Goal: Information Seeking & Learning: Compare options

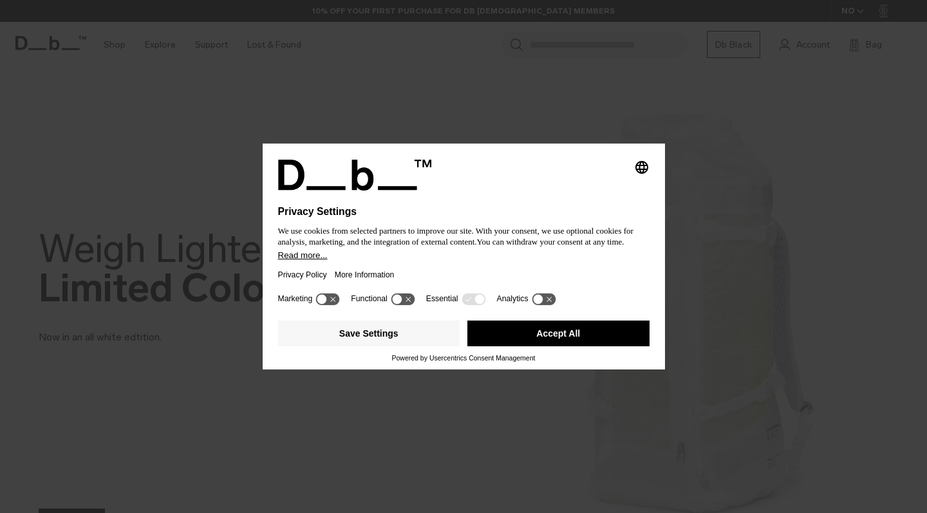
click at [562, 343] on button "Accept All" at bounding box center [558, 333] width 182 height 26
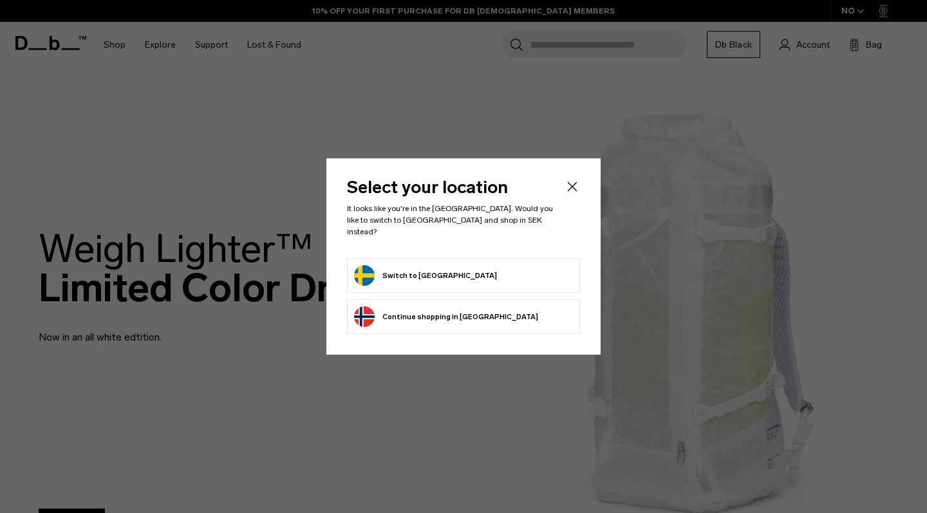
click at [459, 266] on form "Switch to Sweden" at bounding box center [463, 275] width 219 height 21
click at [405, 279] on button "Switch to Sweden" at bounding box center [425, 275] width 143 height 21
click at [402, 279] on button "Switch to Sweden" at bounding box center [425, 275] width 143 height 21
click at [387, 267] on button "Switch to Sweden" at bounding box center [425, 275] width 143 height 21
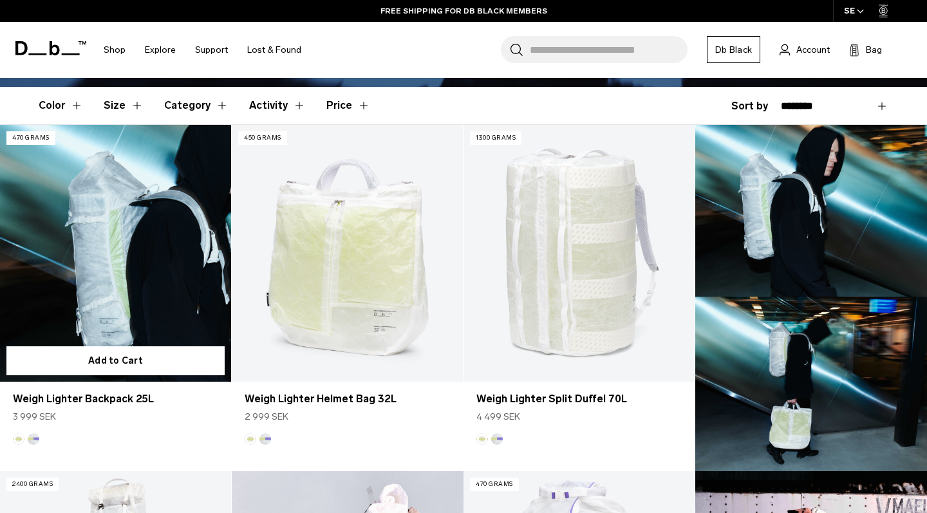
scroll to position [333, 0]
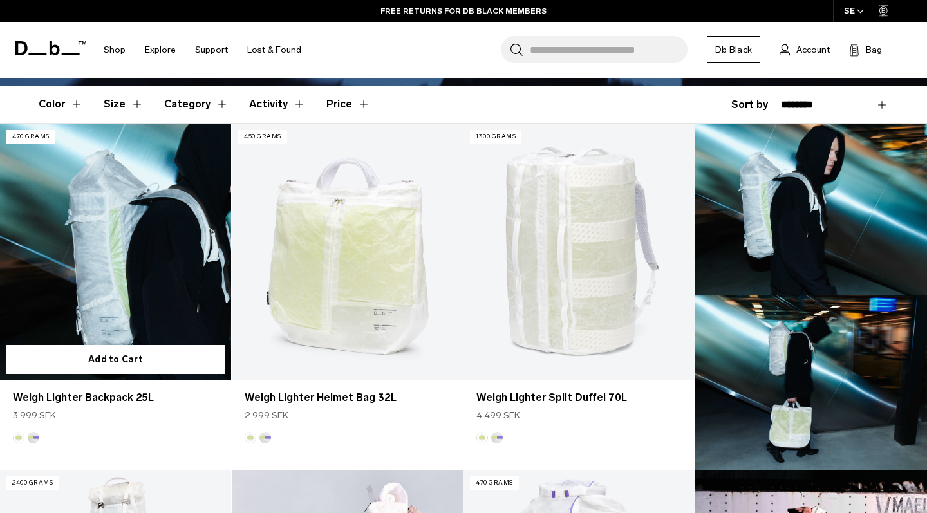
click at [125, 259] on link "Weigh Lighter Backpack 25L" at bounding box center [115, 252] width 231 height 257
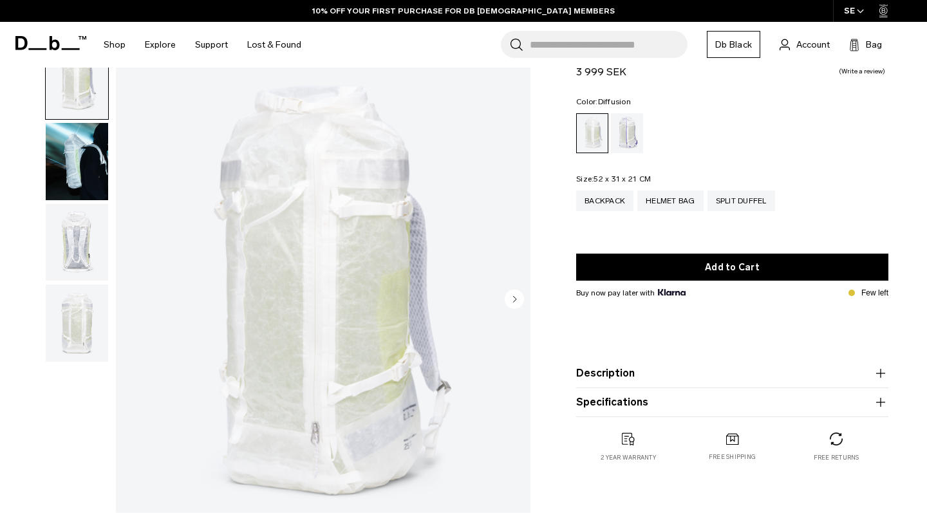
click at [81, 221] on img "button" at bounding box center [77, 242] width 62 height 77
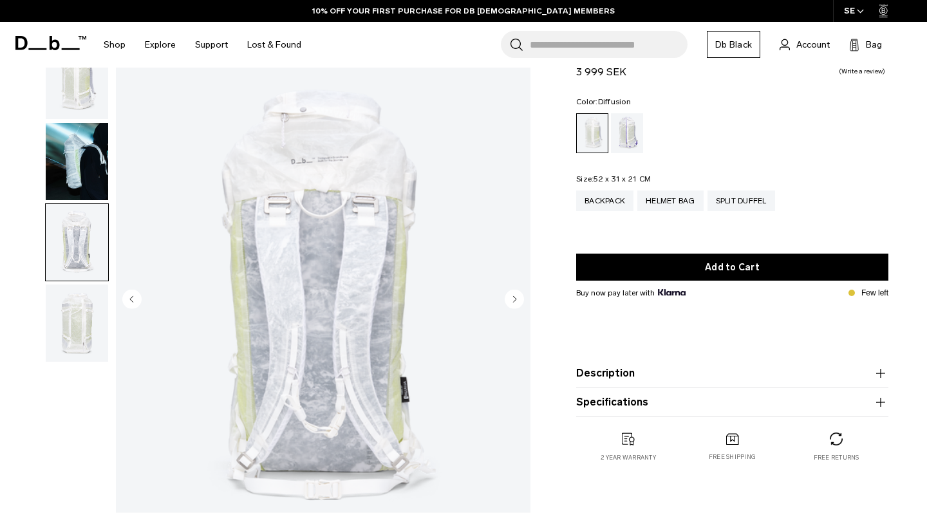
click at [78, 291] on img "button" at bounding box center [77, 322] width 62 height 77
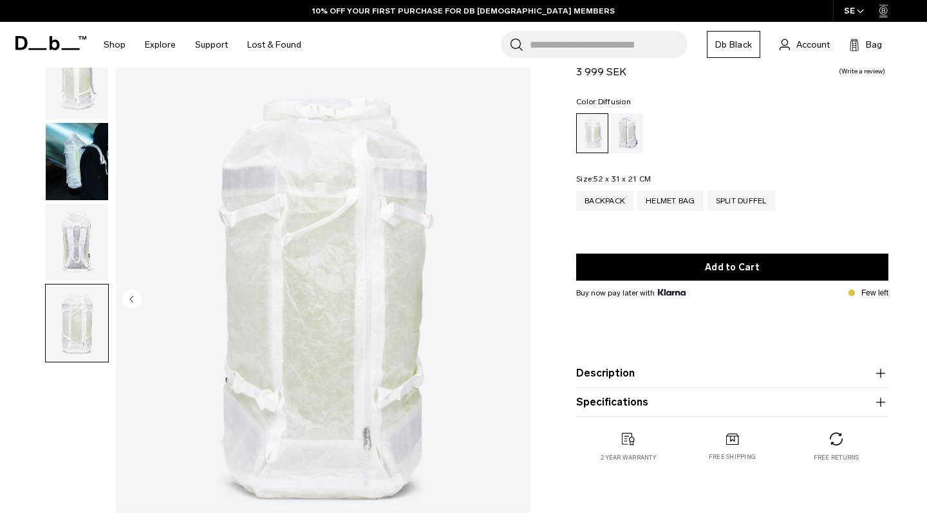
click at [77, 171] on img "button" at bounding box center [77, 161] width 62 height 77
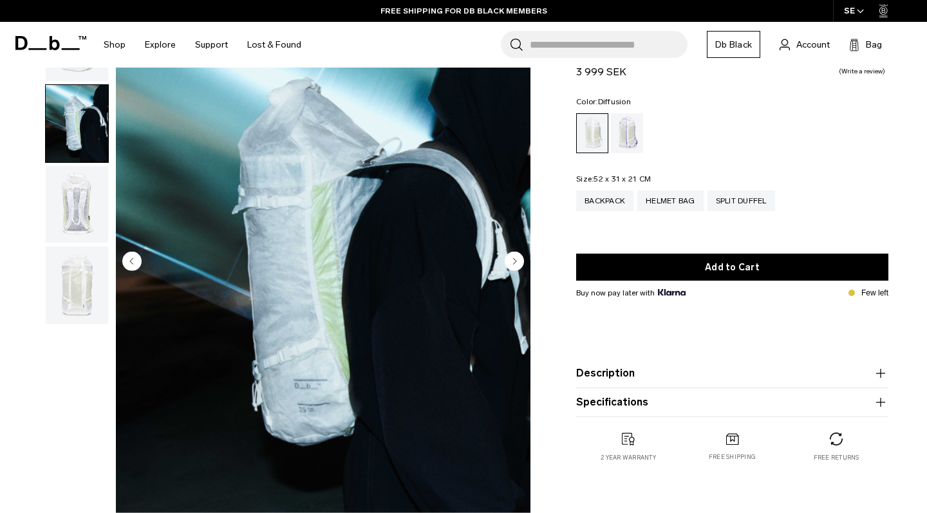
scroll to position [95, 0]
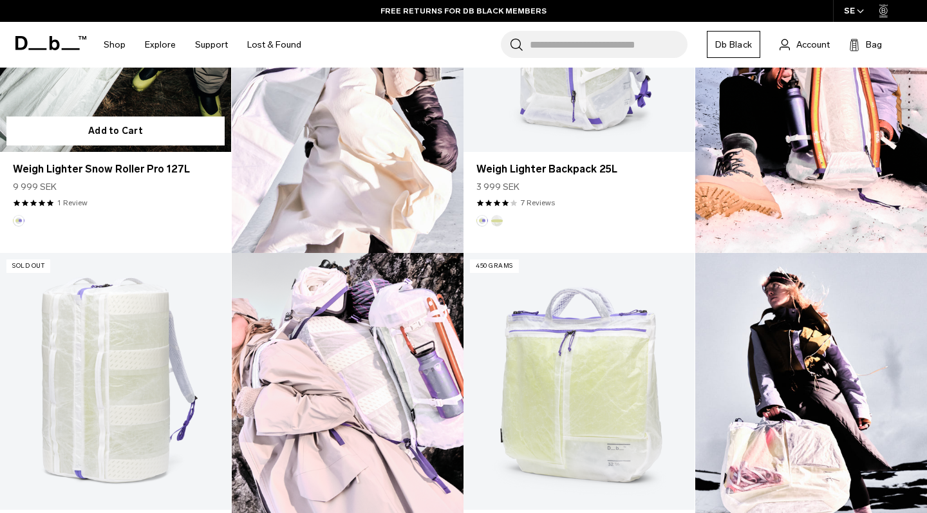
scroll to position [856, 0]
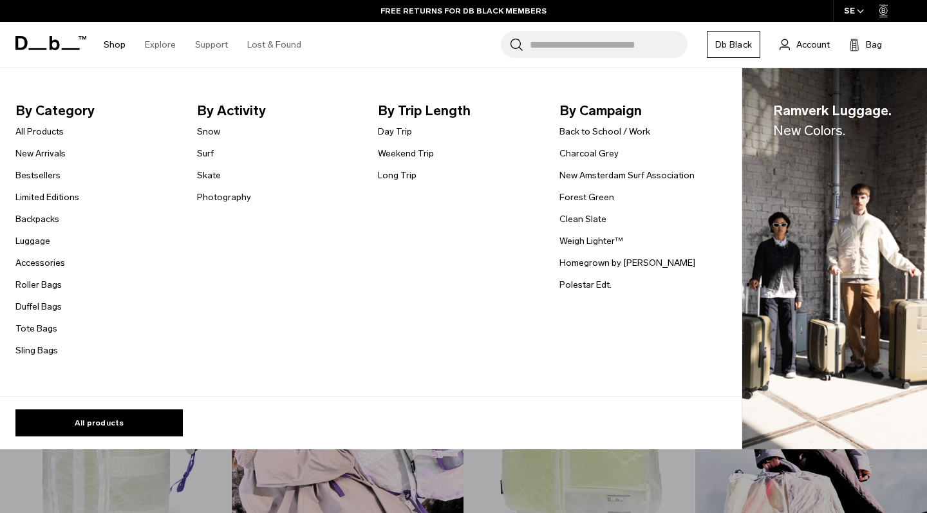
click at [116, 43] on link "Shop" at bounding box center [115, 45] width 22 height 46
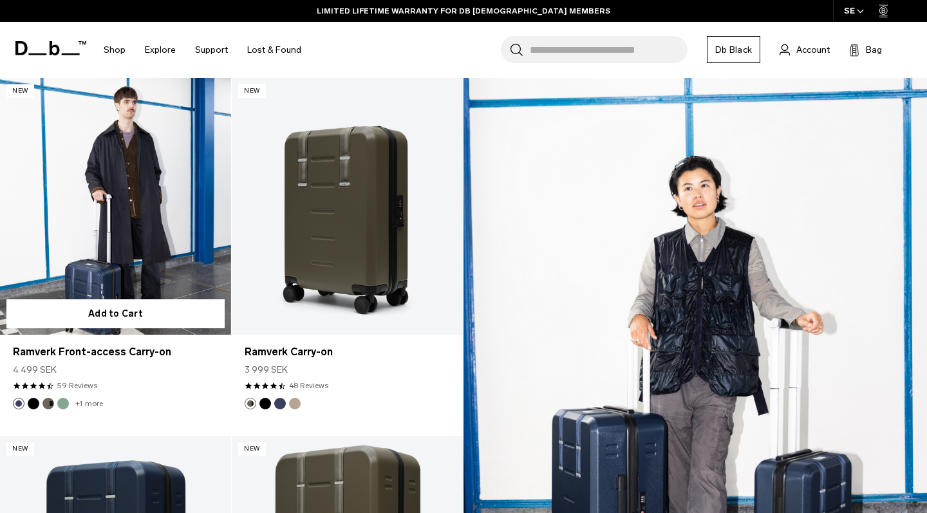
scroll to position [1329, 0]
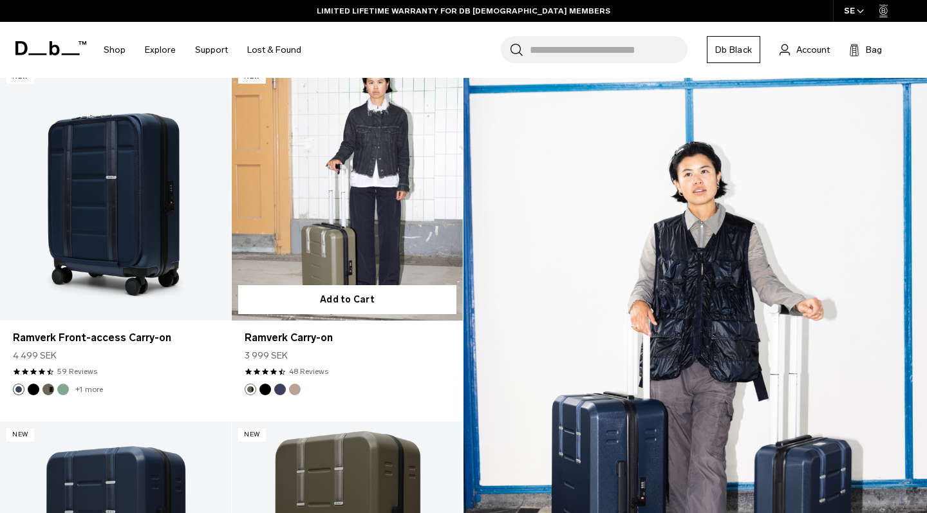
click at [326, 218] on link "Ramverk Carry-on" at bounding box center [347, 192] width 231 height 257
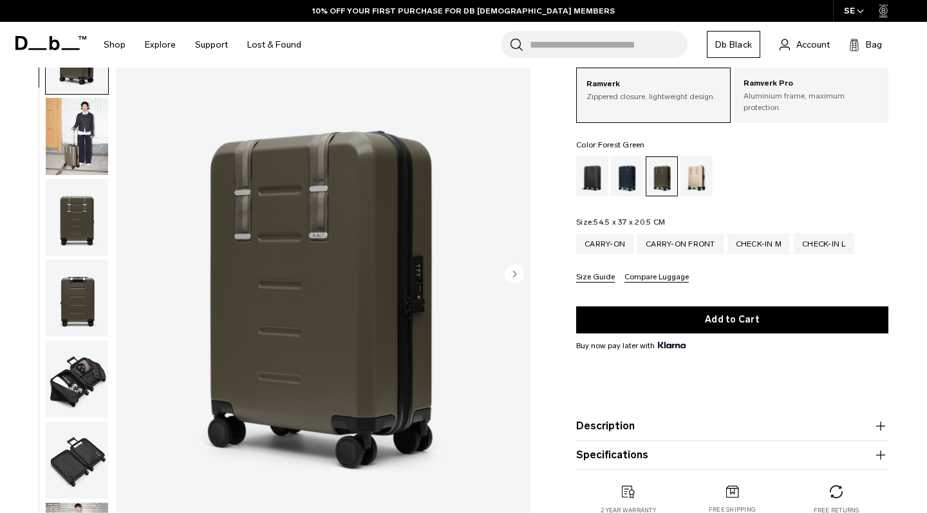
click at [519, 268] on circle "Next slide" at bounding box center [513, 273] width 19 height 19
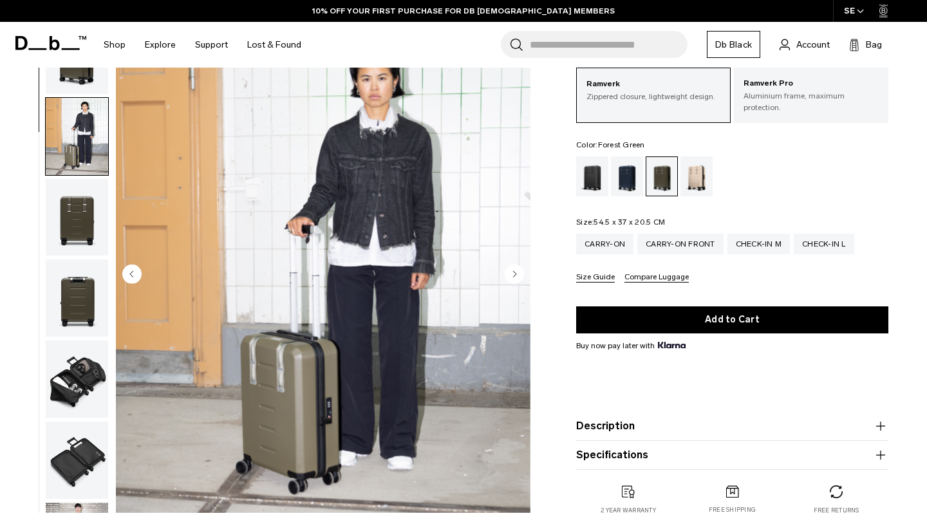
scroll to position [82, 0]
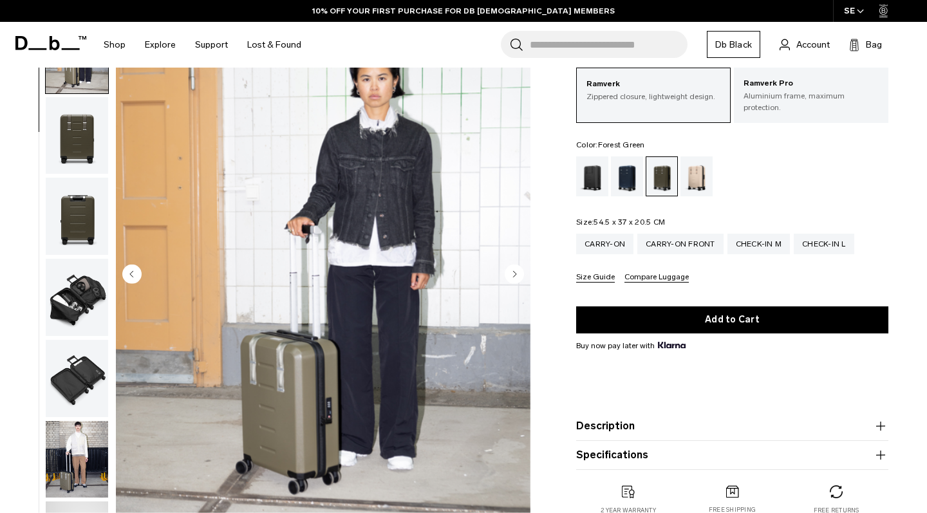
click at [519, 272] on circle "Next slide" at bounding box center [513, 273] width 19 height 19
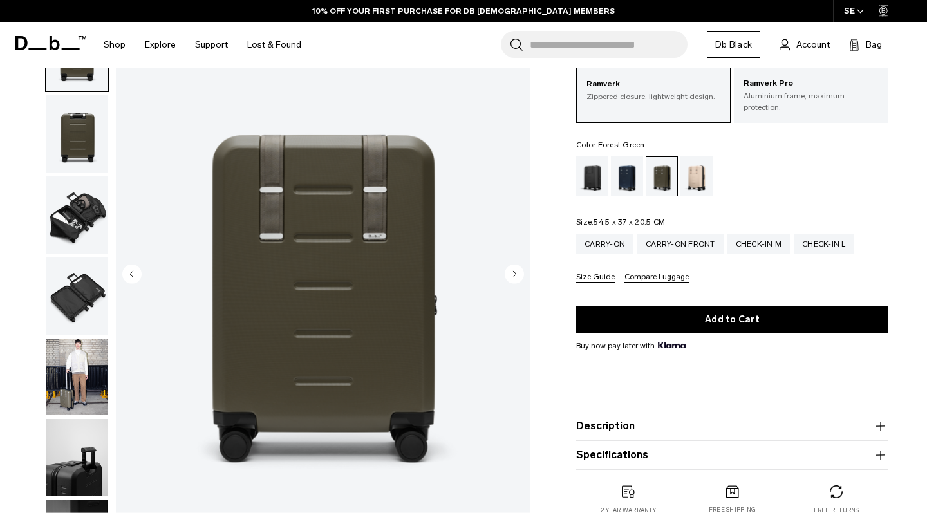
click at [518, 272] on circle "Next slide" at bounding box center [513, 273] width 19 height 19
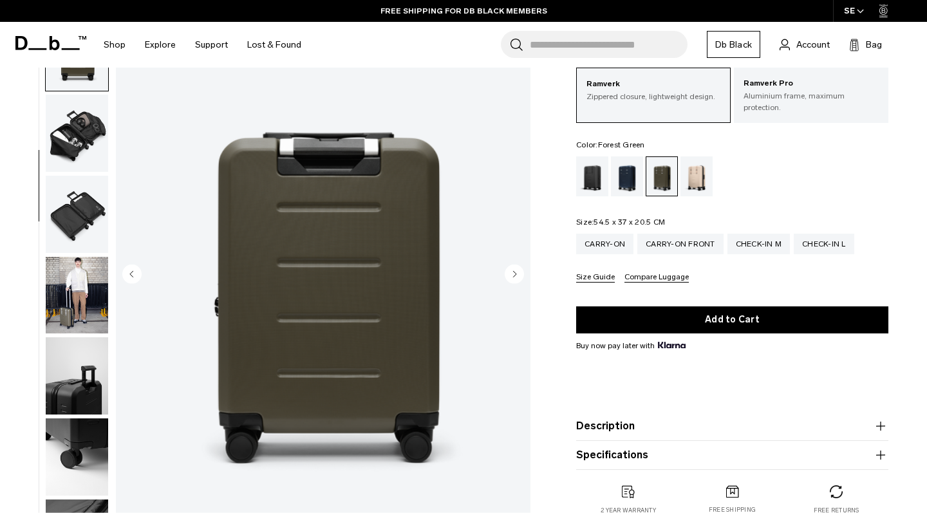
click at [518, 272] on circle "Next slide" at bounding box center [513, 273] width 19 height 19
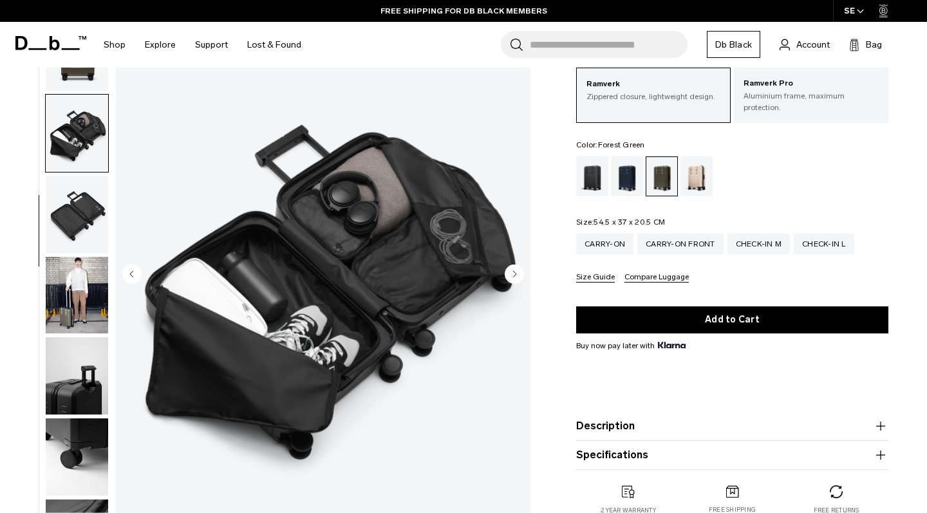
scroll to position [328, 0]
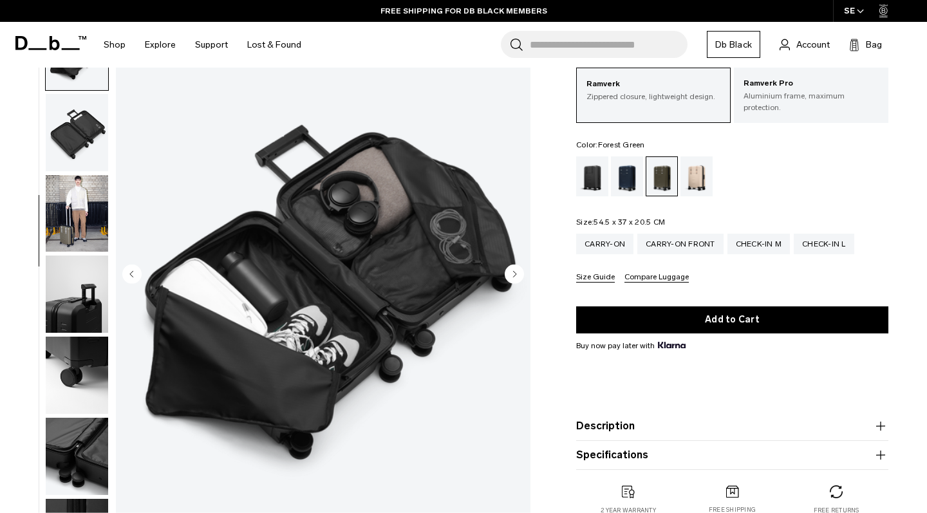
click at [514, 270] on icon "Next slide" at bounding box center [514, 273] width 3 height 6
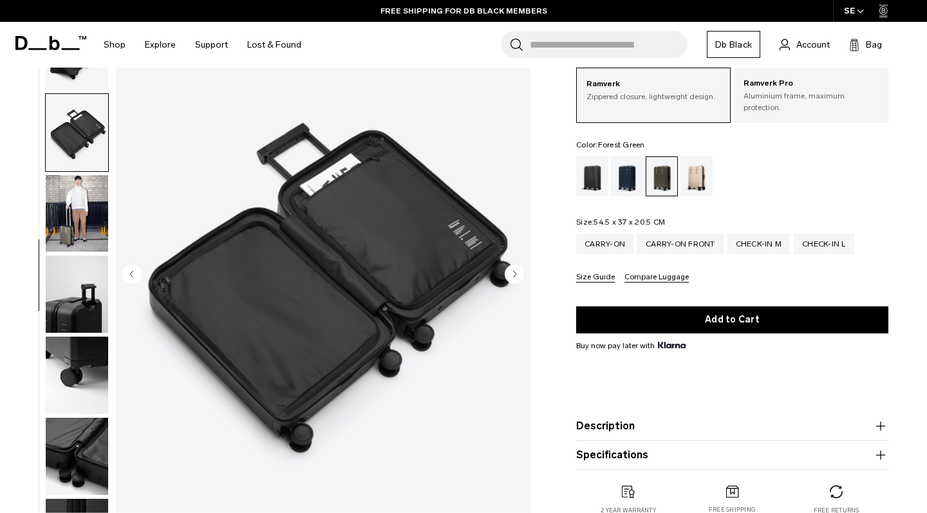
scroll to position [380, 0]
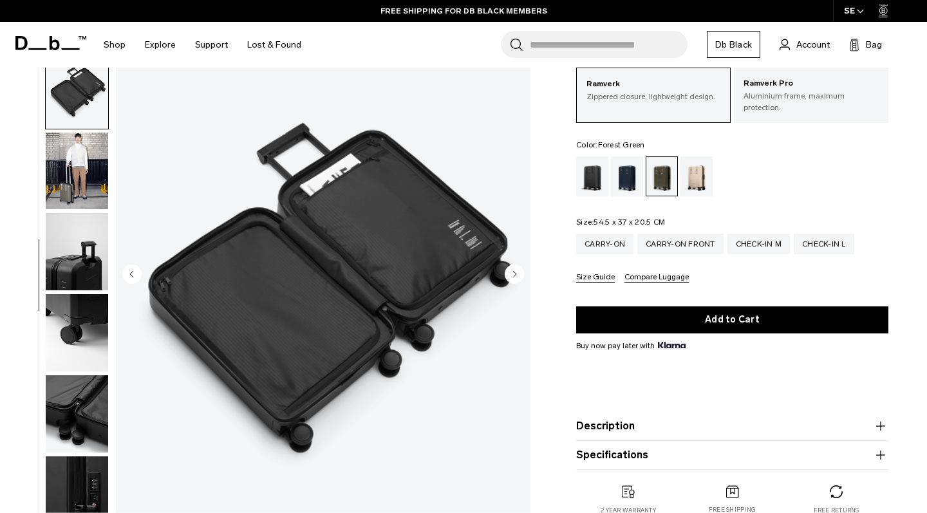
click at [514, 270] on icon "Next slide" at bounding box center [514, 273] width 3 height 6
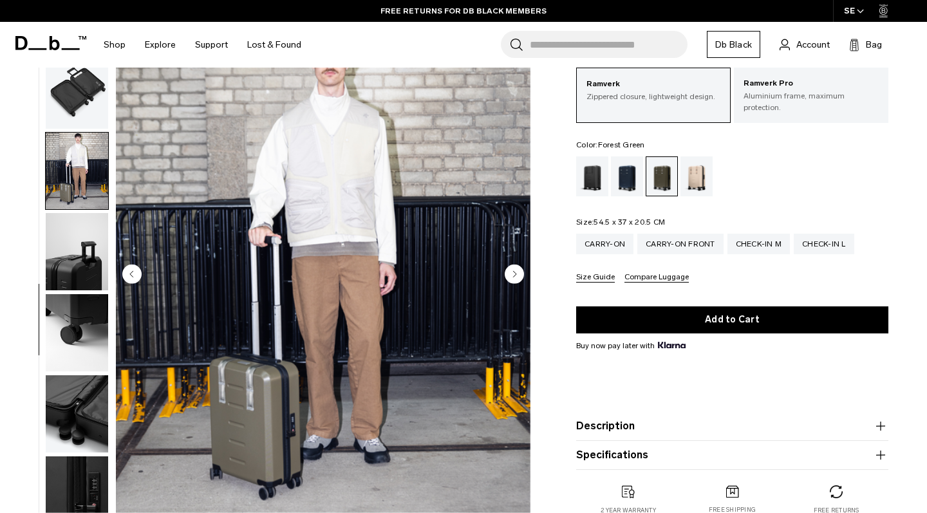
click at [514, 270] on icon "Next slide" at bounding box center [514, 273] width 3 height 6
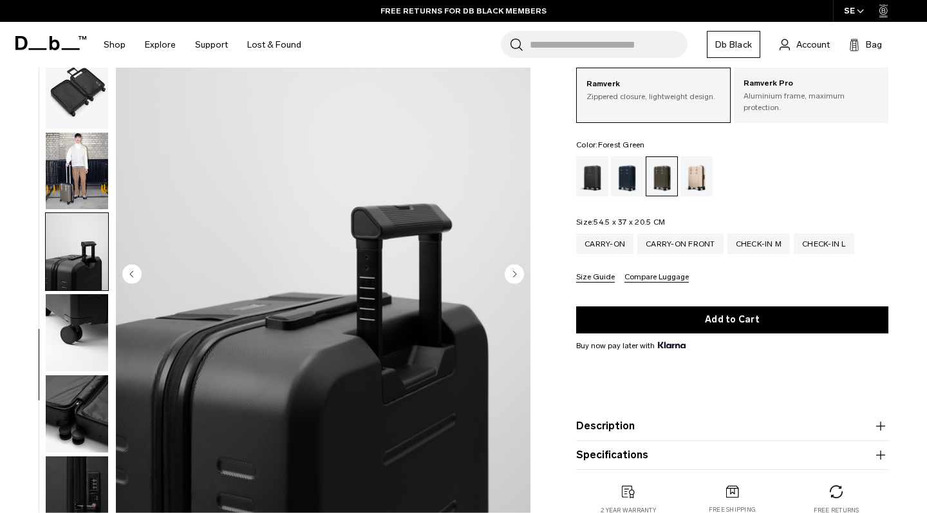
click at [514, 270] on icon "Next slide" at bounding box center [514, 273] width 3 height 6
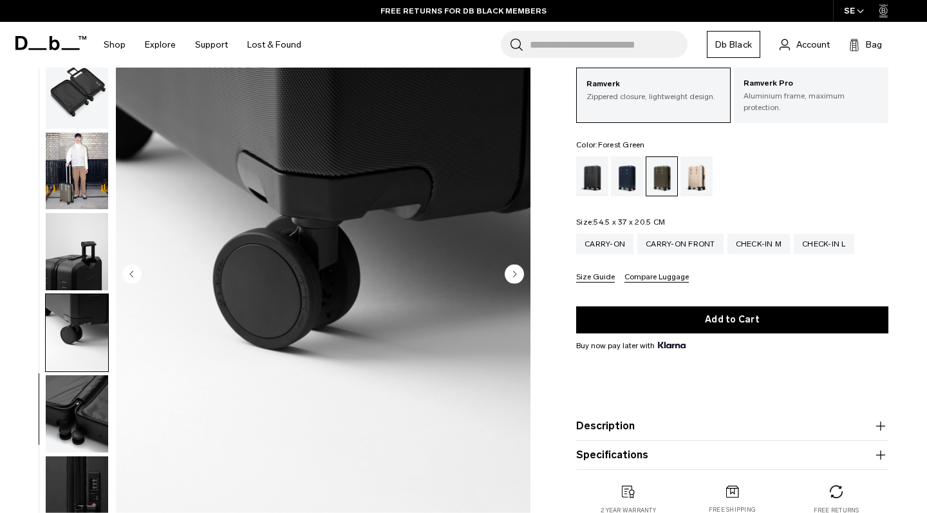
click at [514, 270] on icon "Next slide" at bounding box center [514, 273] width 3 height 6
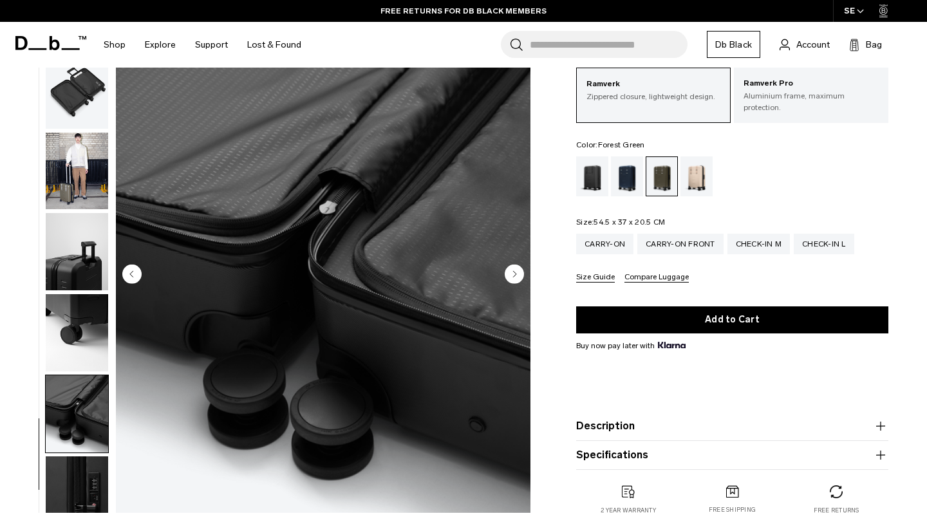
click at [514, 270] on icon "Next slide" at bounding box center [514, 273] width 3 height 6
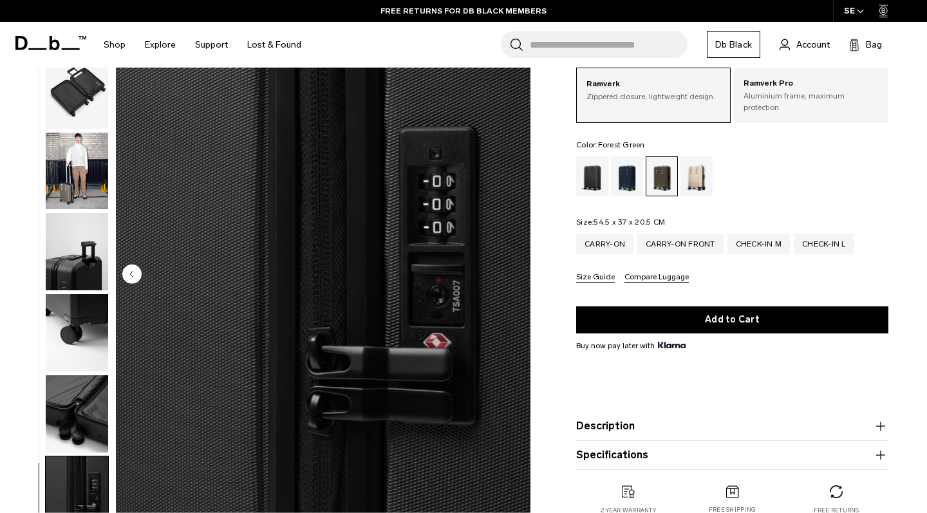
click at [514, 270] on img "11 / 11" at bounding box center [323, 274] width 414 height 517
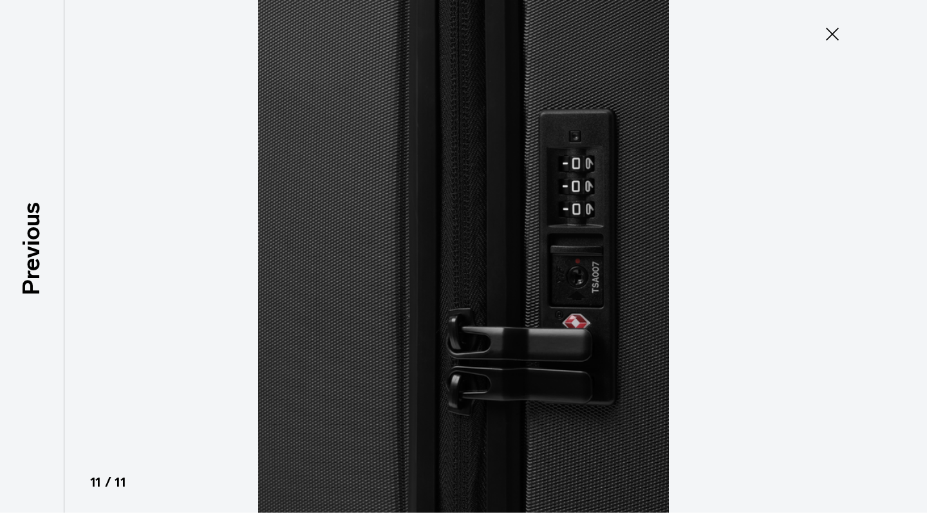
click at [513, 270] on img at bounding box center [463, 256] width 579 height 513
click at [836, 30] on icon at bounding box center [832, 34] width 21 height 21
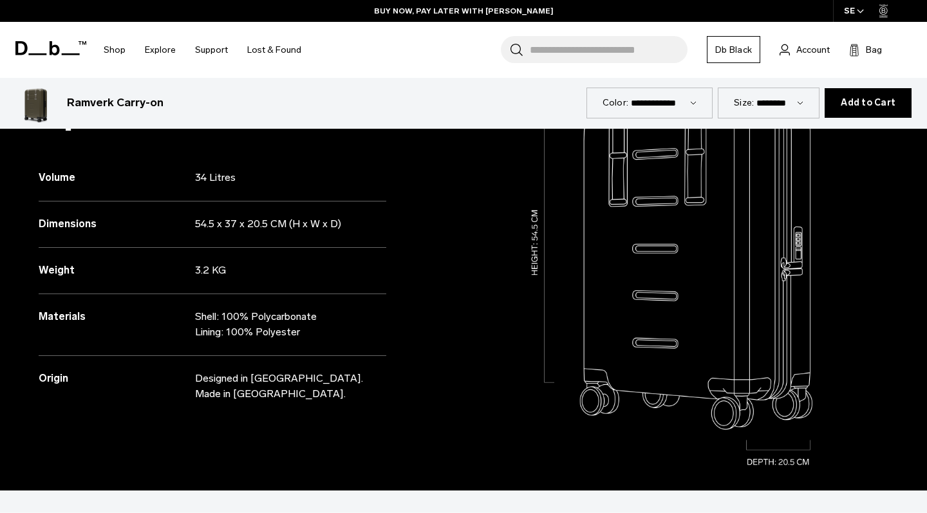
scroll to position [583, 0]
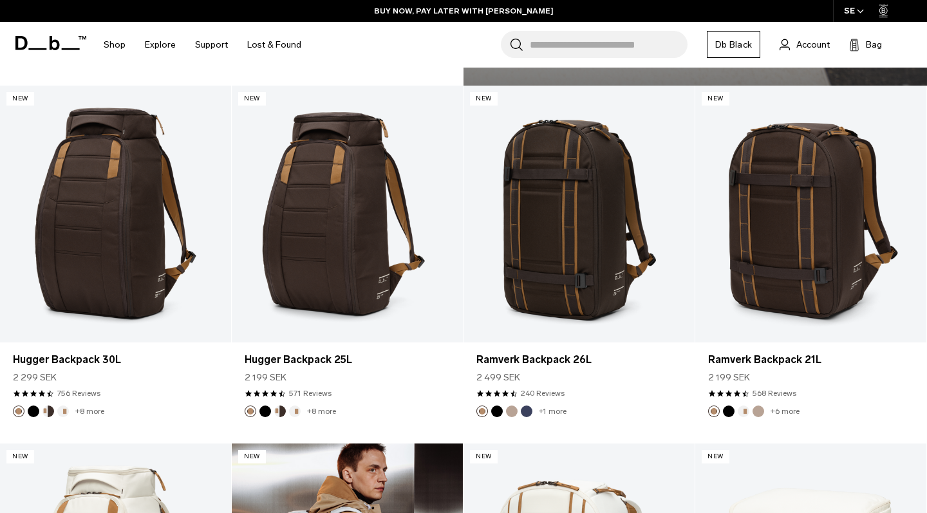
scroll to position [1983, 0]
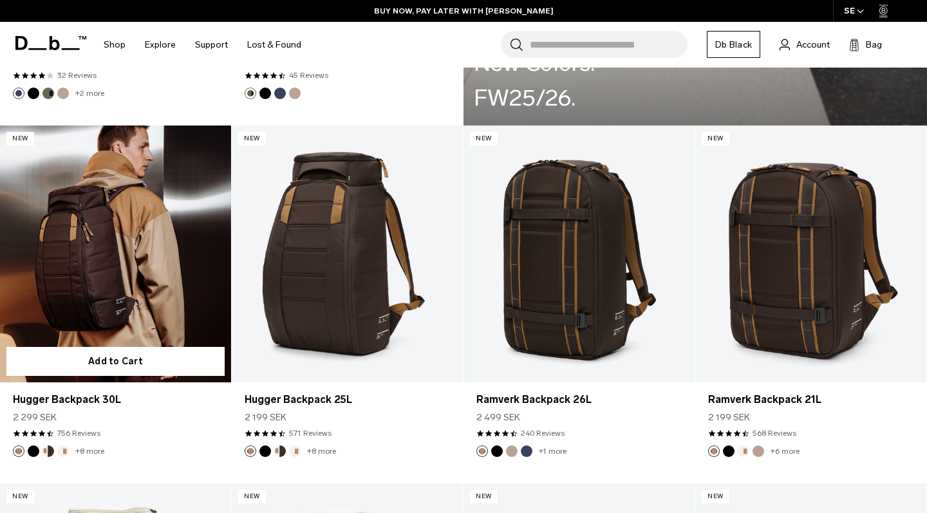
click at [120, 264] on link "Hugger Backpack 30L" at bounding box center [115, 253] width 231 height 257
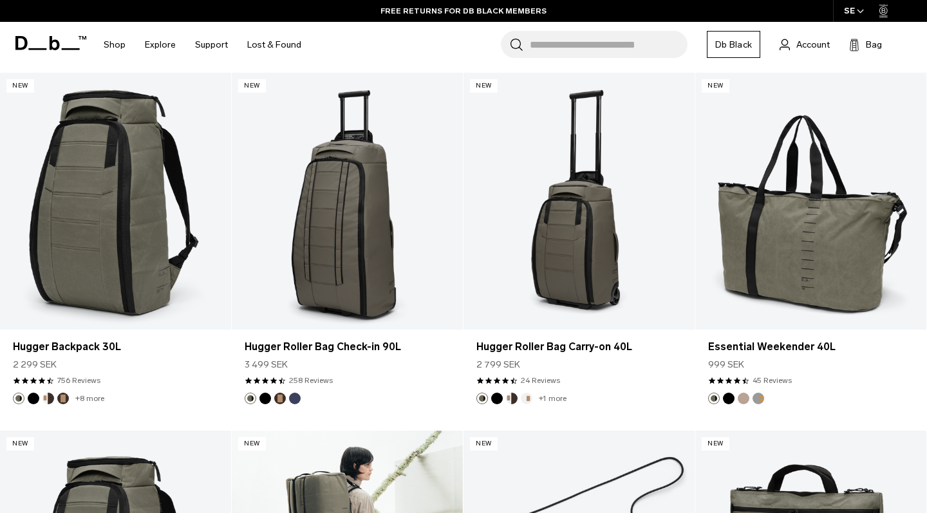
scroll to position [3442, 0]
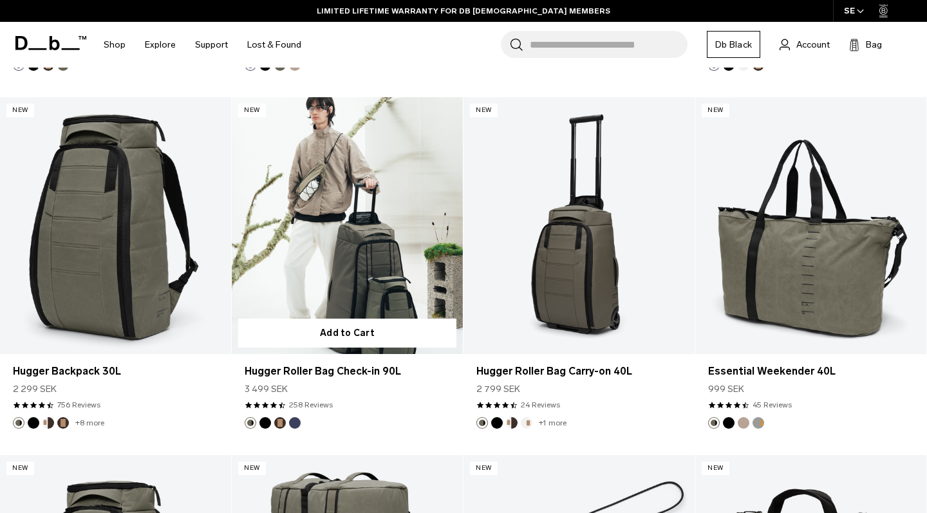
click at [337, 280] on link "Hugger Roller Bag Check-in 90L" at bounding box center [347, 225] width 231 height 257
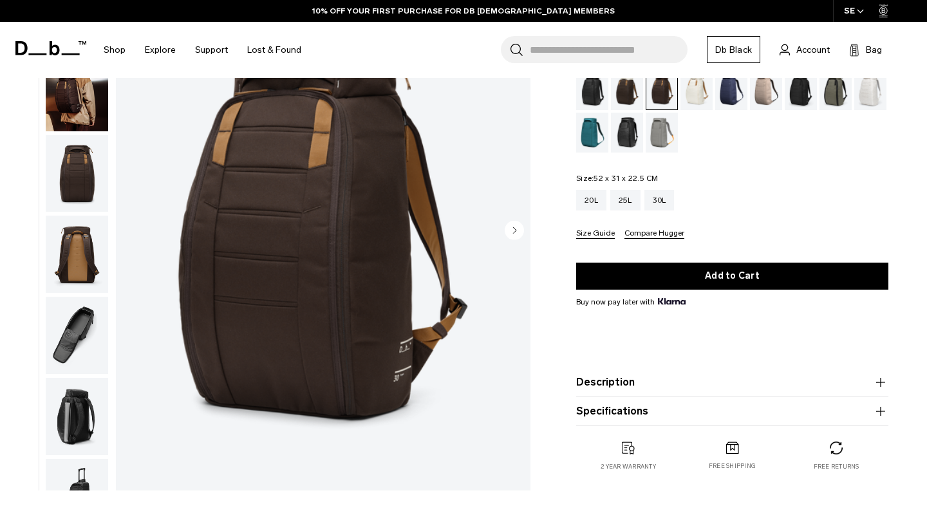
scroll to position [97, 0]
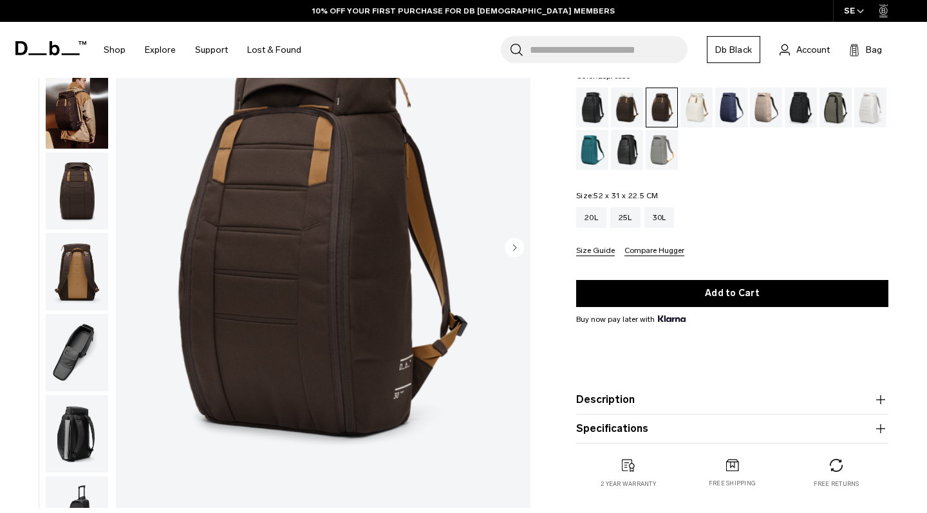
click at [514, 243] on circle "Next slide" at bounding box center [513, 246] width 19 height 19
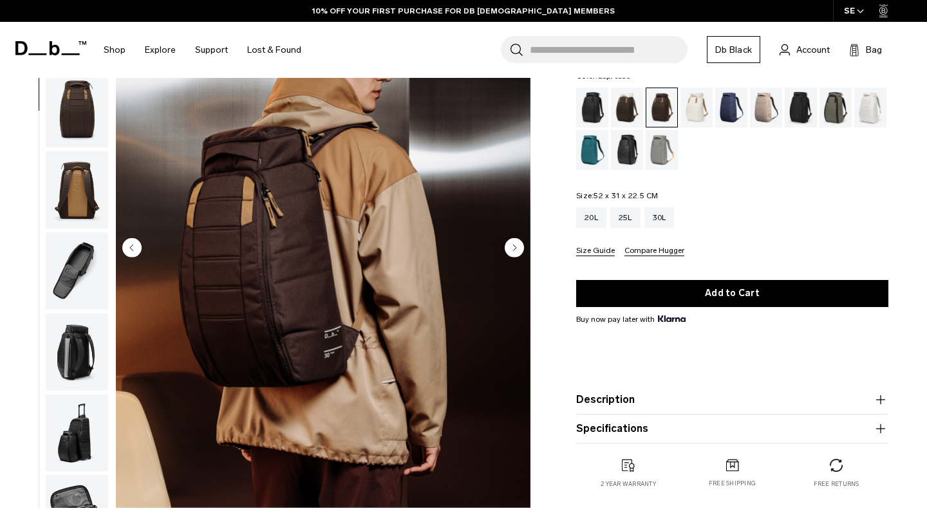
scroll to position [82, 0]
click at [514, 243] on circle "Next slide" at bounding box center [513, 246] width 19 height 19
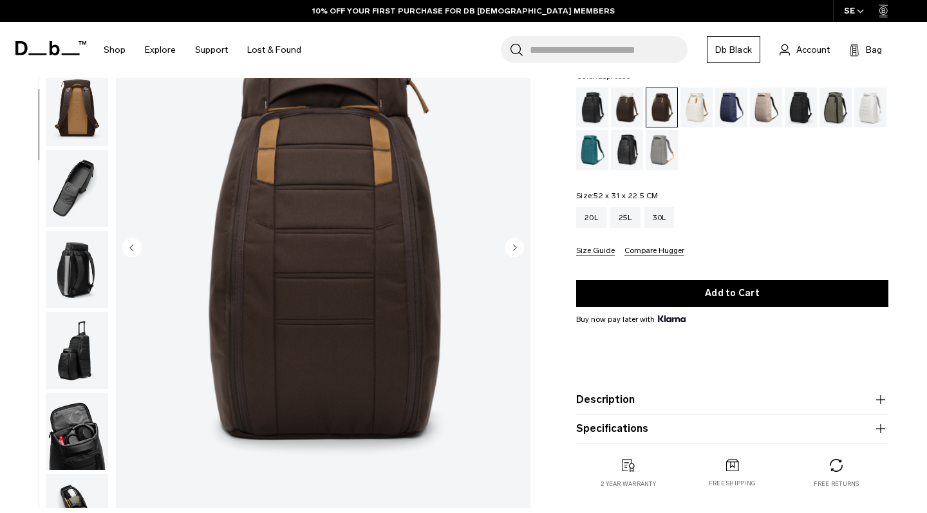
click at [514, 243] on circle "Next slide" at bounding box center [513, 246] width 19 height 19
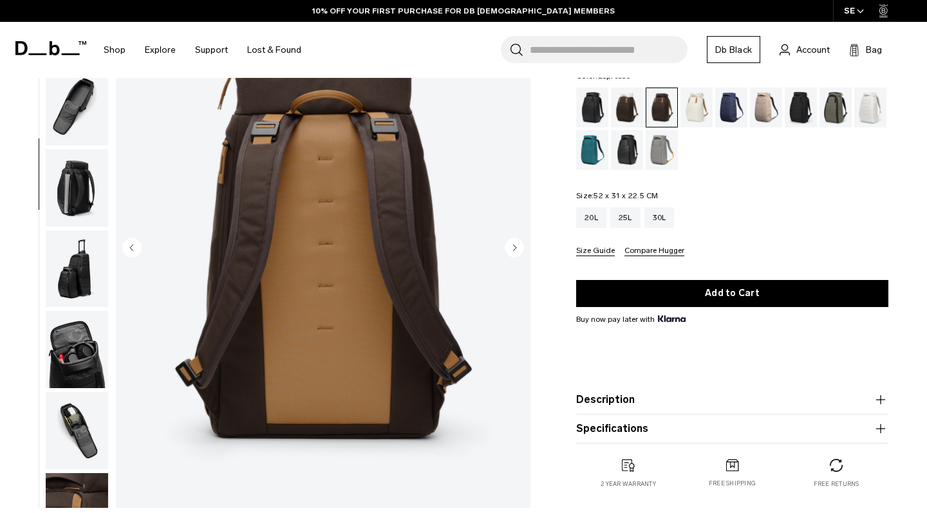
click at [514, 243] on circle "Next slide" at bounding box center [513, 246] width 19 height 19
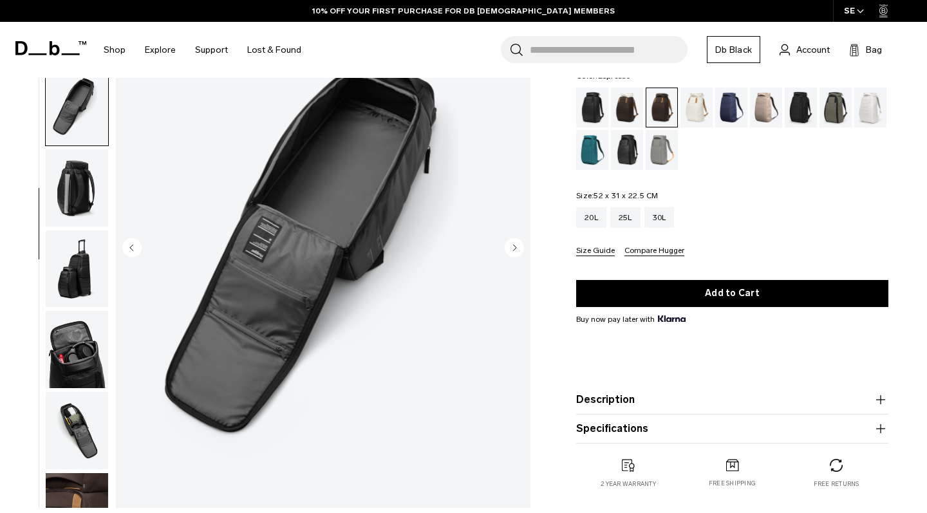
scroll to position [299, 0]
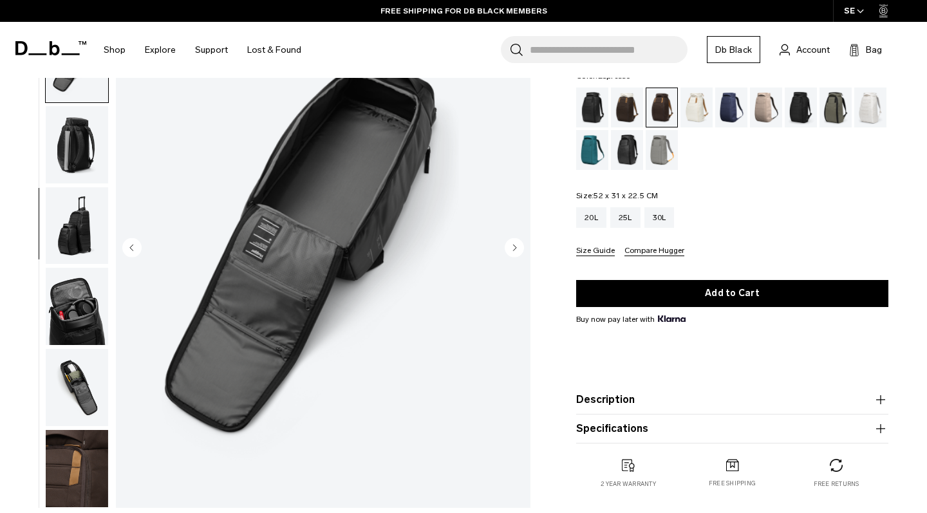
click at [514, 243] on circle "Next slide" at bounding box center [513, 246] width 19 height 19
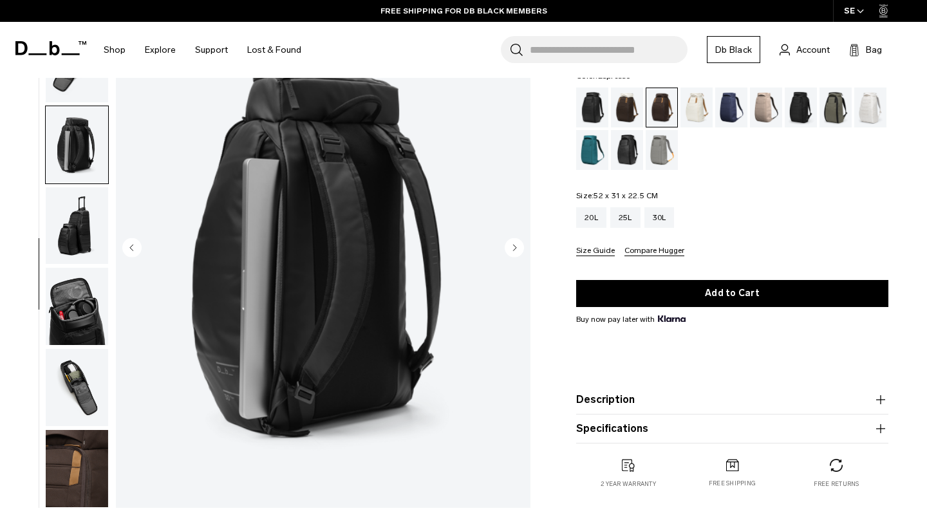
click at [514, 243] on circle "Next slide" at bounding box center [513, 246] width 19 height 19
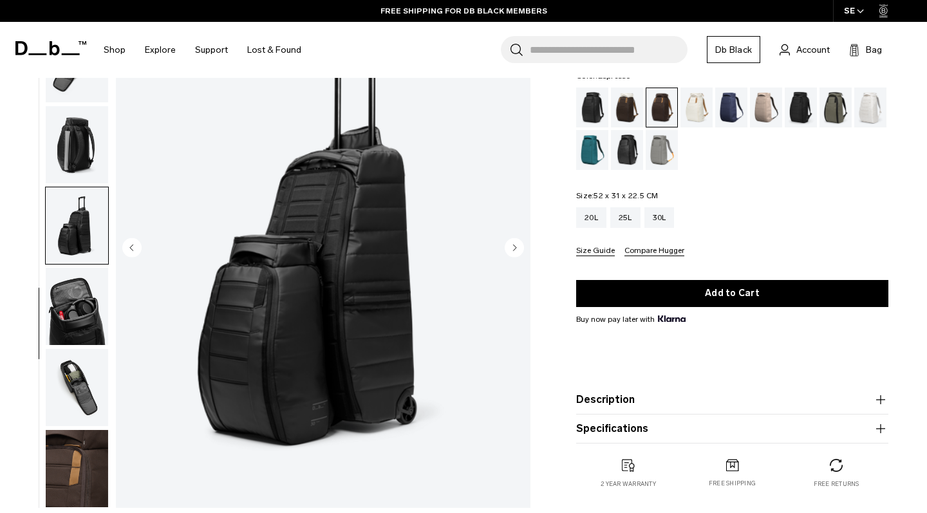
click at [514, 243] on circle "Next slide" at bounding box center [513, 246] width 19 height 19
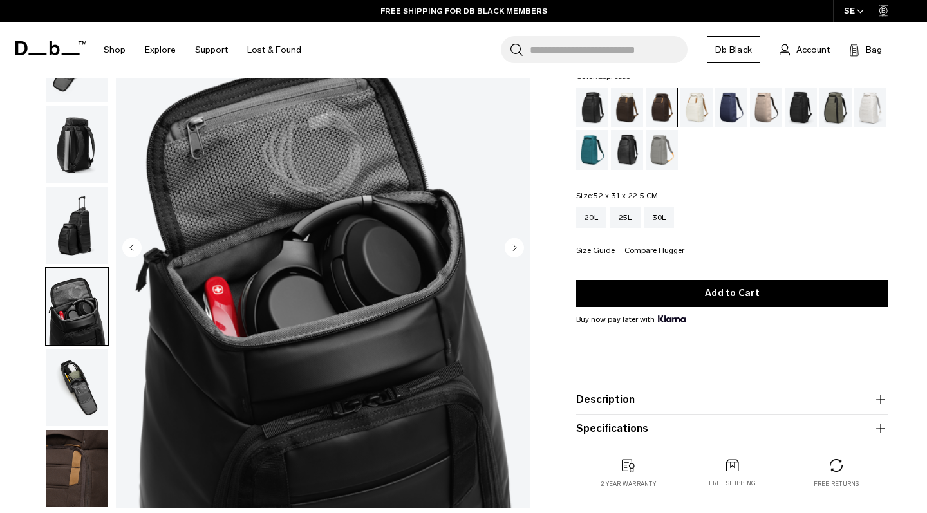
click at [514, 243] on circle "Next slide" at bounding box center [513, 246] width 19 height 19
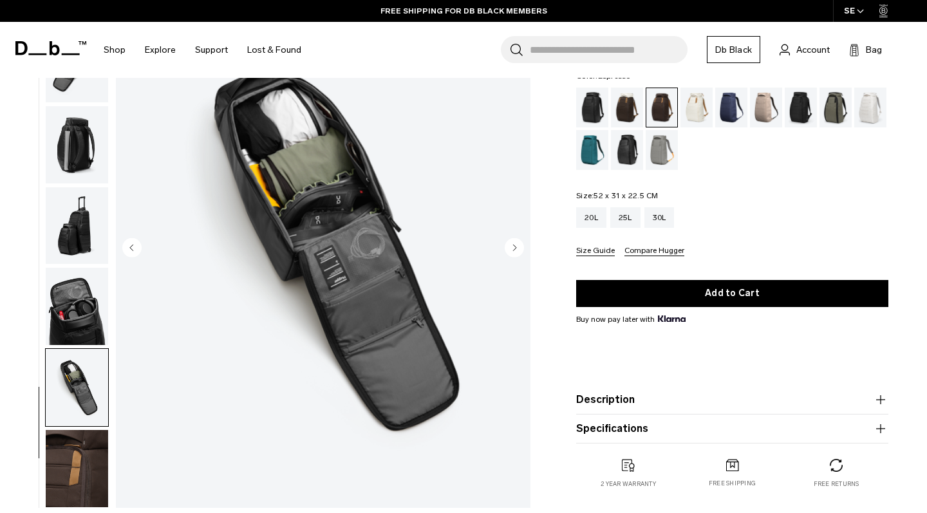
click at [514, 243] on circle "Next slide" at bounding box center [513, 246] width 19 height 19
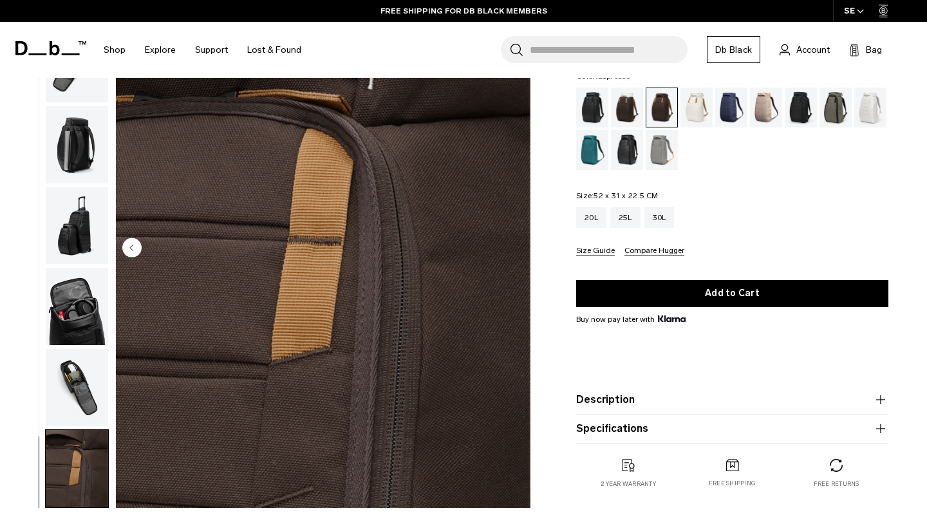
click at [514, 243] on img "10 / 10" at bounding box center [323, 248] width 414 height 517
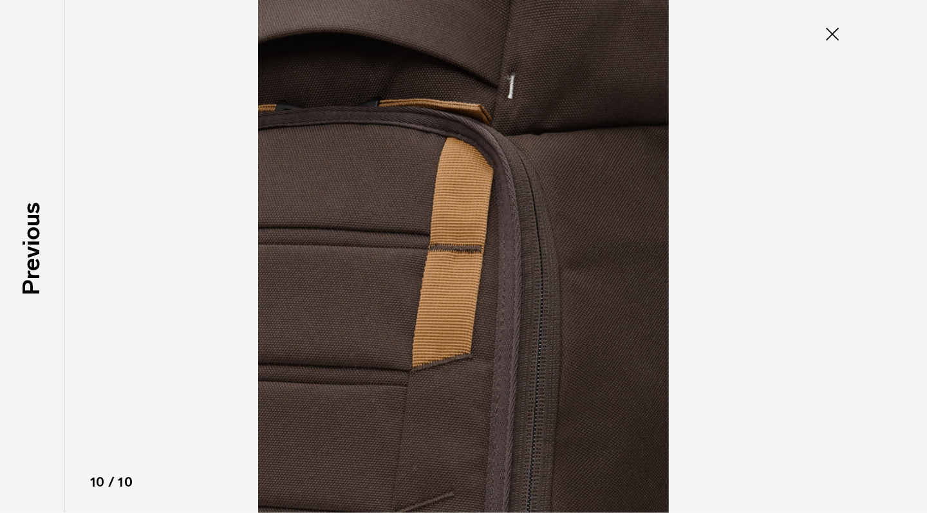
click at [514, 243] on img at bounding box center [463, 256] width 579 height 513
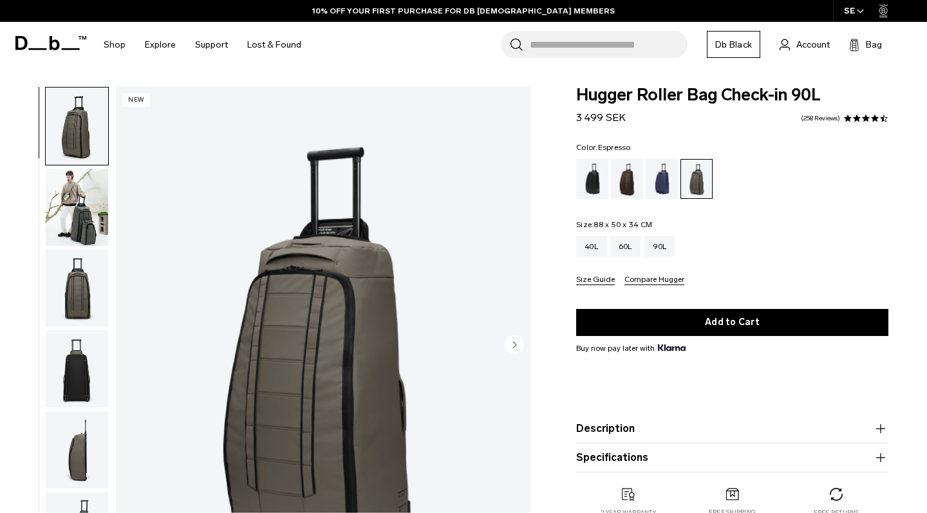
click at [626, 191] on div "Espresso" at bounding box center [627, 179] width 33 height 40
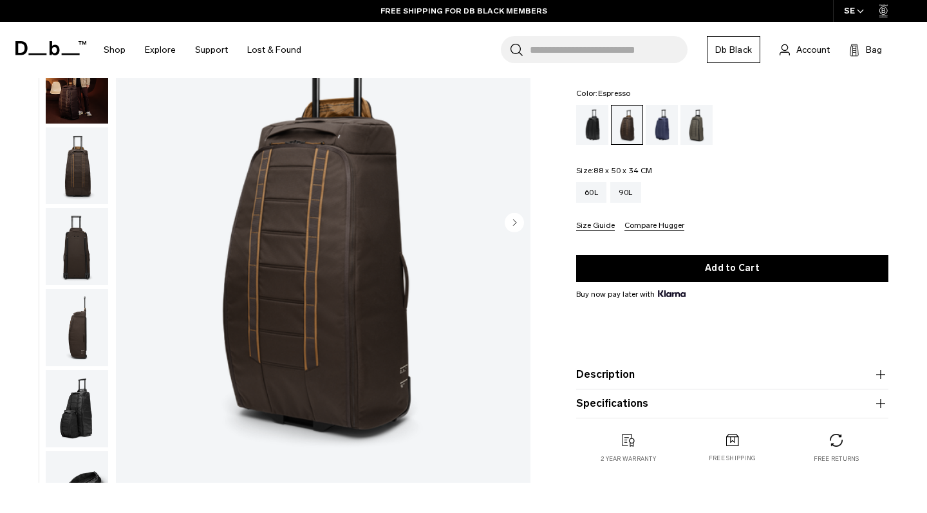
scroll to position [115, 0]
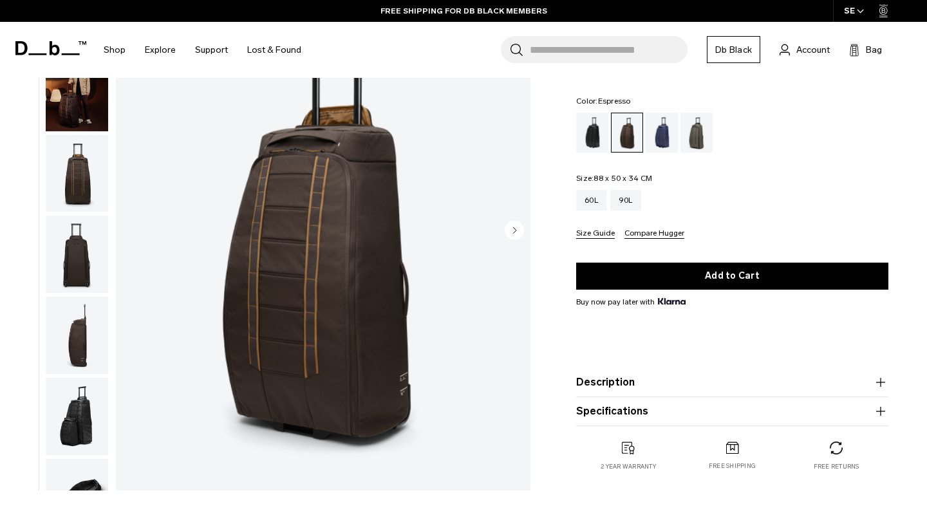
click at [514, 232] on icon "Next slide" at bounding box center [514, 230] width 3 height 6
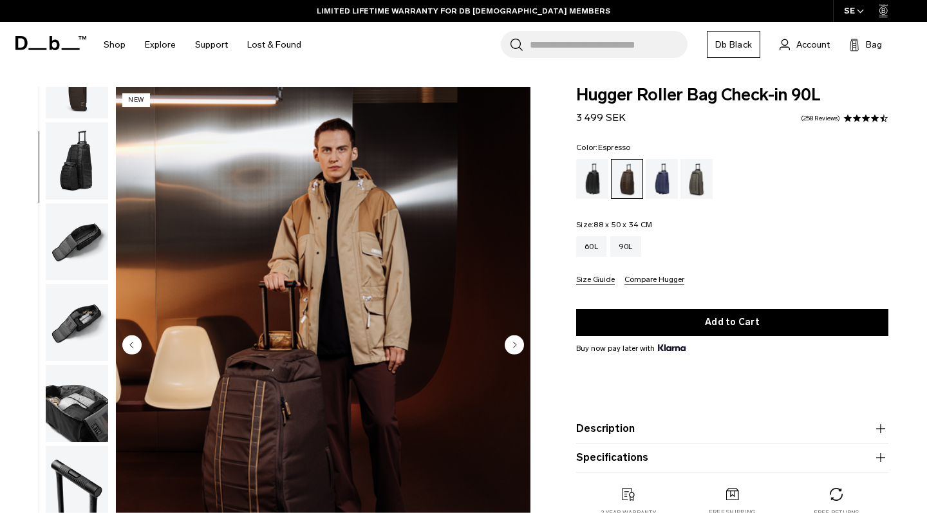
scroll to position [380, 0]
click at [90, 312] on img "button" at bounding box center [77, 322] width 62 height 77
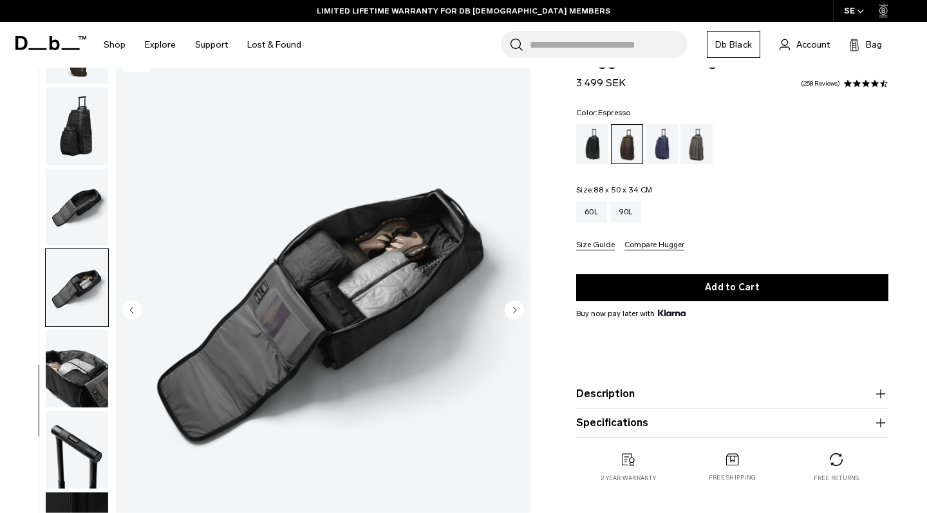
scroll to position [40, 0]
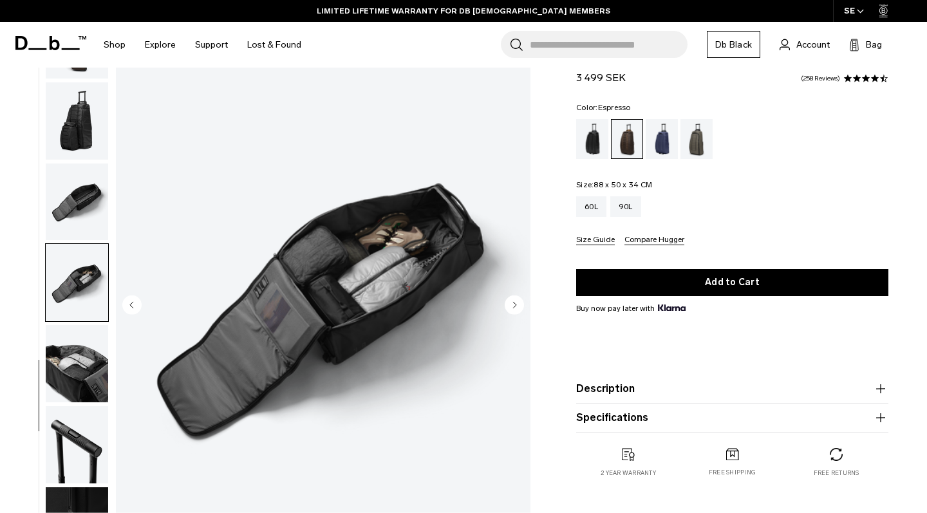
click at [88, 364] on img "button" at bounding box center [77, 363] width 62 height 77
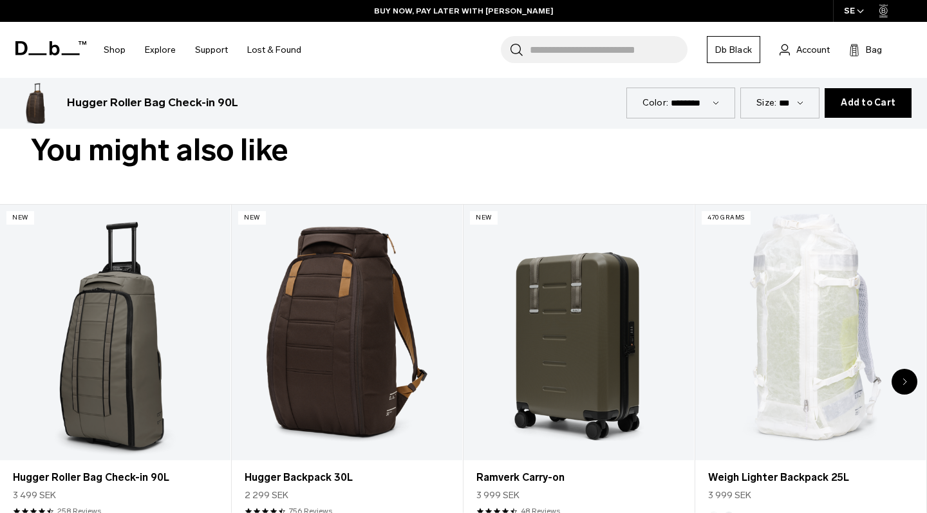
scroll to position [542, 0]
